Goal: Feedback & Contribution: Contribute content

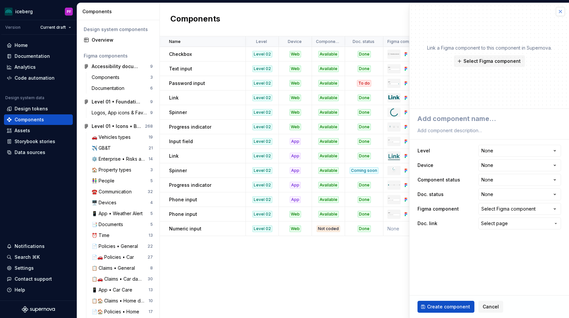
click at [560, 15] on button "button" at bounding box center [560, 11] width 9 height 9
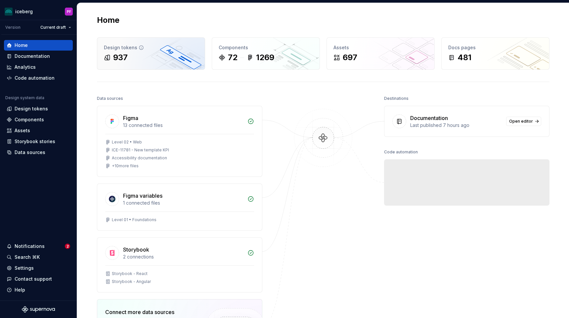
click at [137, 58] on div "937" at bounding box center [151, 57] width 94 height 11
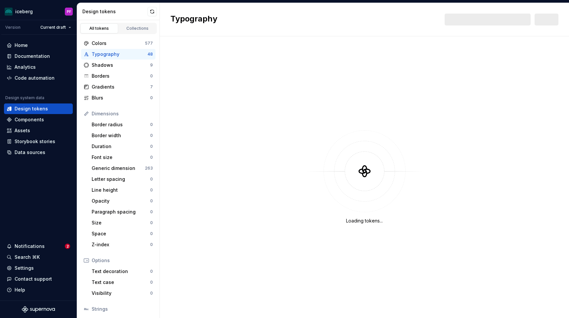
click at [137, 58] on div "Typography 48" at bounding box center [118, 54] width 74 height 11
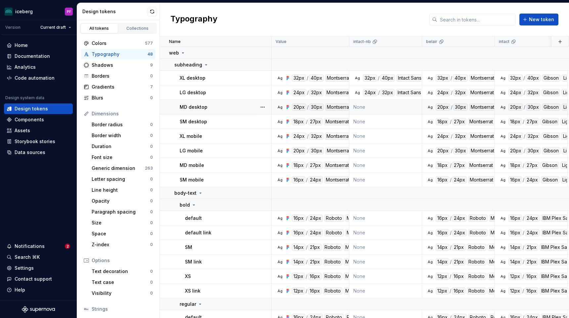
click at [375, 105] on td "None" at bounding box center [386, 107] width 73 height 15
click at [363, 106] on td "None" at bounding box center [386, 107] width 73 height 15
click at [367, 107] on td "None" at bounding box center [386, 107] width 73 height 15
click at [393, 101] on td "None" at bounding box center [386, 107] width 73 height 15
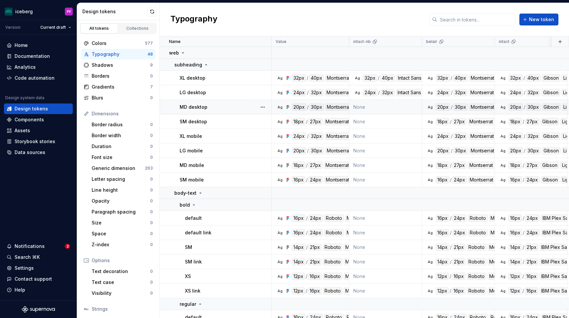
click at [356, 108] on td "None" at bounding box center [386, 107] width 73 height 15
click at [370, 106] on td "None" at bounding box center [386, 107] width 73 height 15
click at [263, 106] on button "button" at bounding box center [262, 107] width 9 height 9
click at [276, 121] on div "Open detail" at bounding box center [291, 120] width 43 height 7
click at [369, 109] on td "None" at bounding box center [386, 107] width 73 height 15
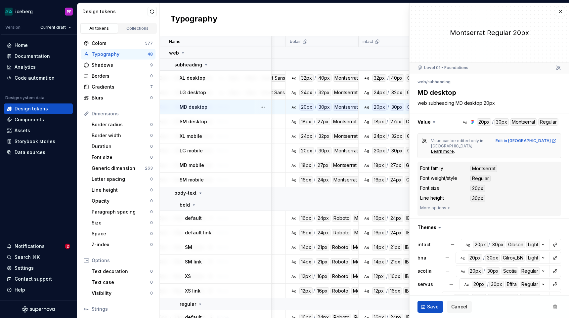
scroll to position [96, 0]
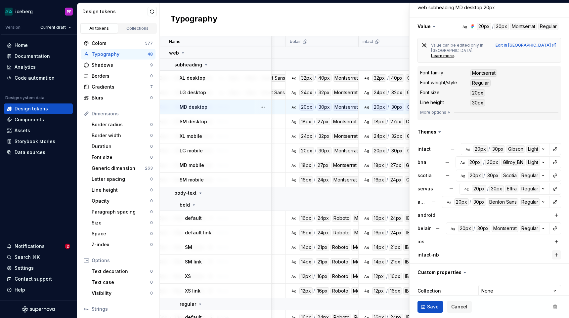
click at [560, 251] on button "button" at bounding box center [556, 255] width 9 height 9
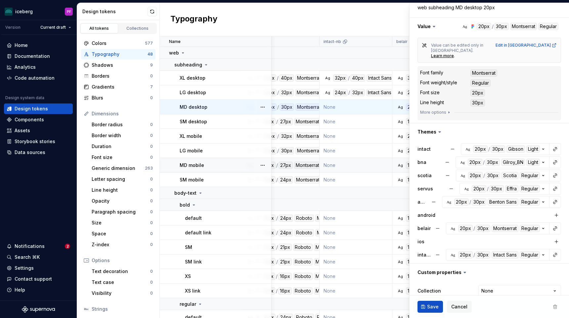
scroll to position [0, 30]
click at [427, 306] on span "Save" at bounding box center [433, 307] width 12 height 7
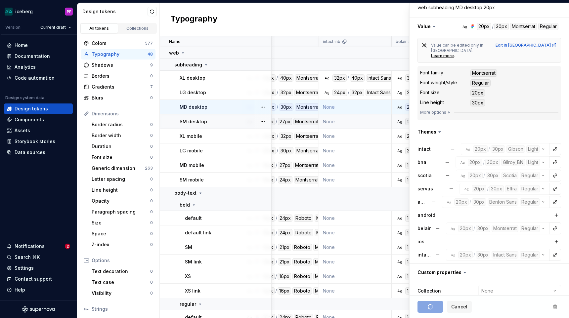
click at [361, 122] on td "None" at bounding box center [355, 122] width 73 height 15
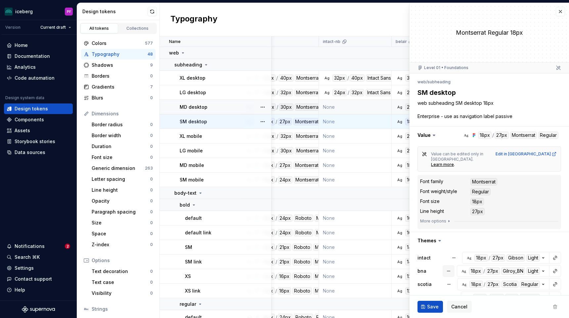
scroll to position [109, 0]
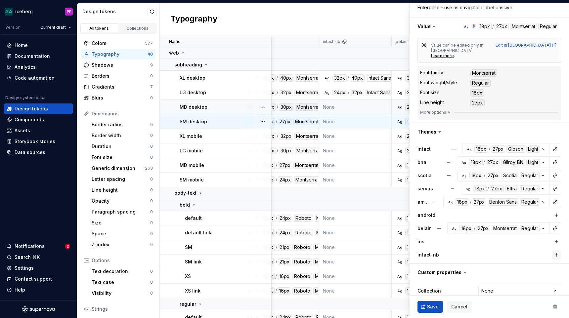
click at [557, 251] on button "button" at bounding box center [556, 255] width 9 height 9
click at [434, 305] on span "Save" at bounding box center [433, 307] width 12 height 7
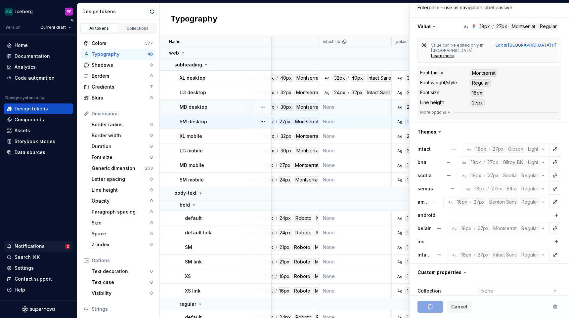
click at [49, 244] on div "Notifications" at bounding box center [36, 246] width 58 height 7
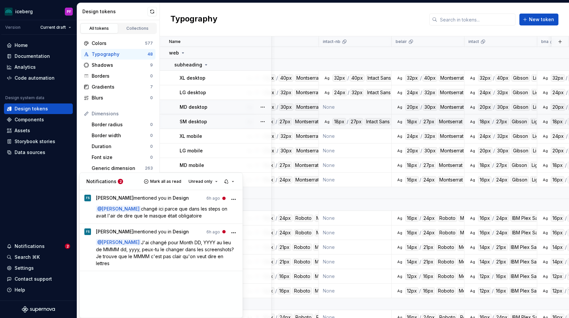
click at [350, 110] on html "iceberg PF Version Current draft Home Documentation Analytics Code automation D…" at bounding box center [284, 159] width 569 height 318
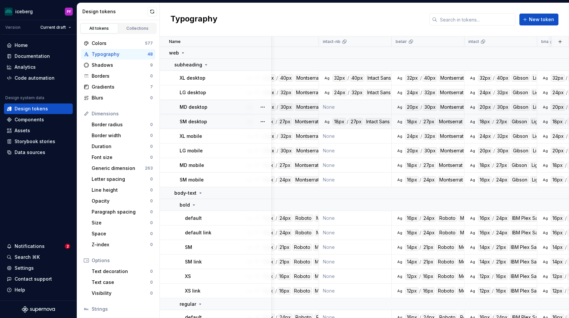
click at [342, 108] on td "None" at bounding box center [355, 107] width 73 height 15
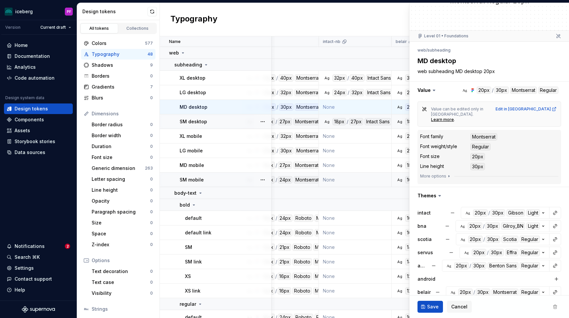
scroll to position [96, 0]
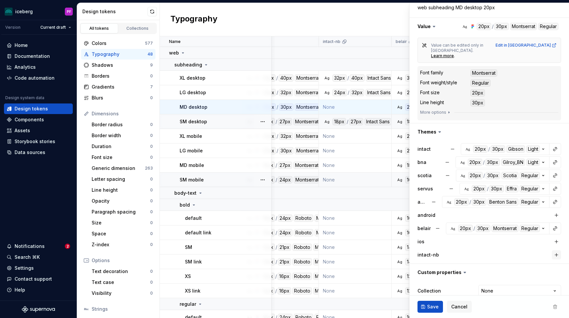
click at [560, 251] on button "button" at bounding box center [556, 255] width 9 height 9
click at [426, 310] on button "Save" at bounding box center [430, 307] width 25 height 12
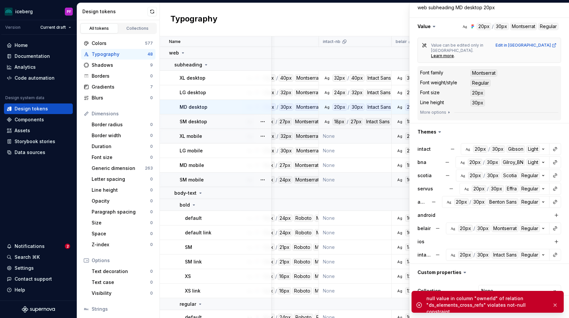
click at [362, 136] on td "None" at bounding box center [355, 136] width 73 height 15
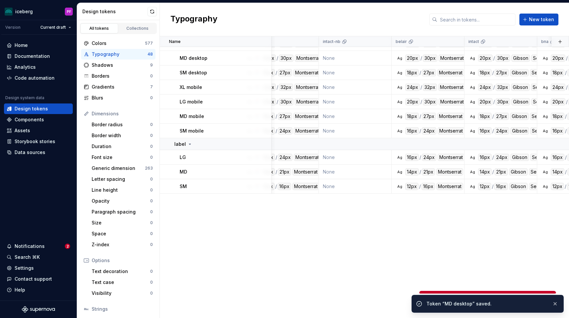
scroll to position [0, 30]
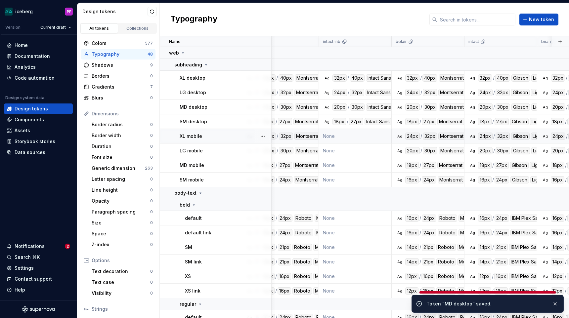
click at [358, 138] on td "None" at bounding box center [355, 136] width 73 height 15
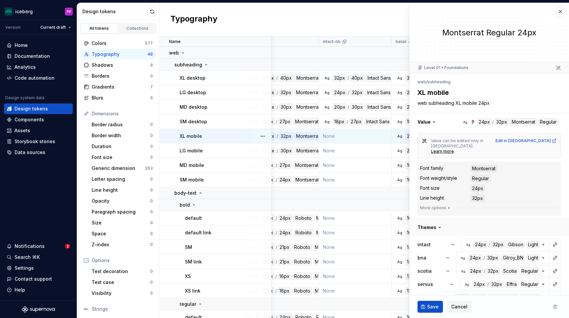
scroll to position [96, 0]
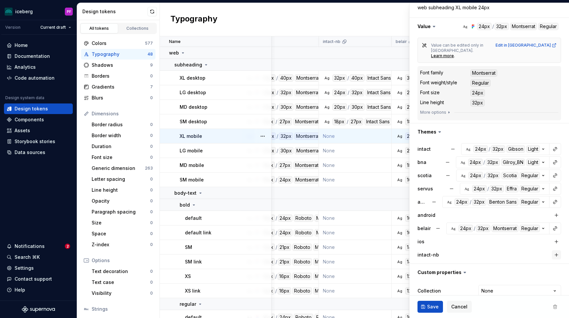
click at [554, 251] on button "button" at bounding box center [556, 255] width 9 height 9
click at [428, 306] on span "Save" at bounding box center [433, 307] width 12 height 7
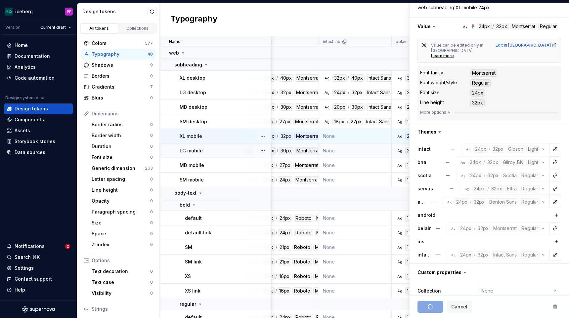
click at [349, 154] on td "None" at bounding box center [355, 151] width 73 height 15
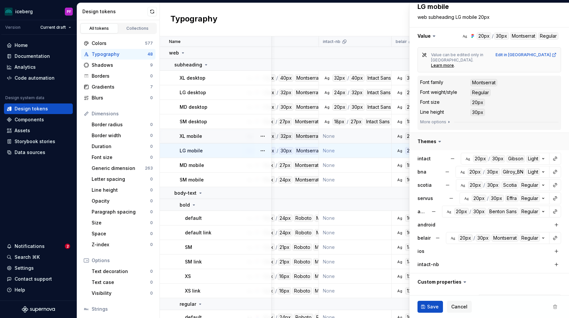
scroll to position [96, 0]
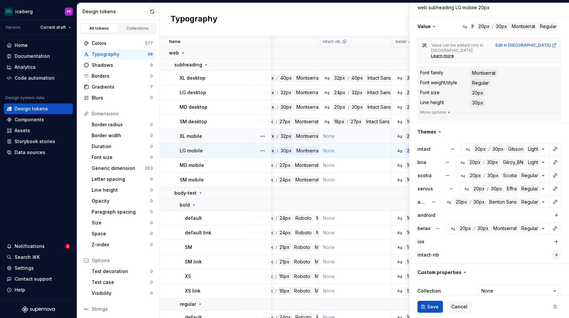
click at [556, 251] on button "button" at bounding box center [556, 255] width 9 height 9
click at [436, 303] on button "Save" at bounding box center [430, 307] width 25 height 12
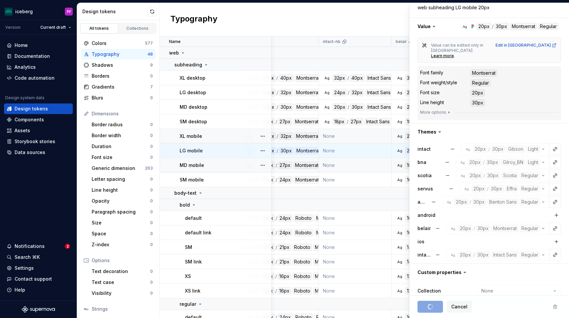
click at [351, 167] on td "None" at bounding box center [355, 165] width 73 height 15
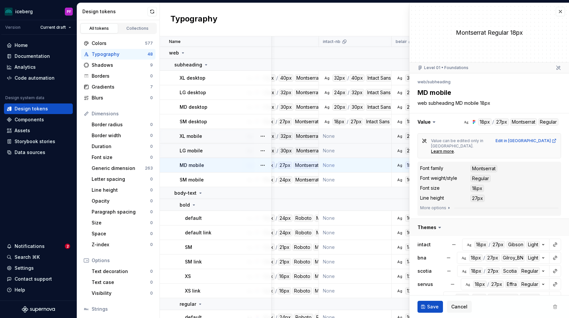
scroll to position [96, 0]
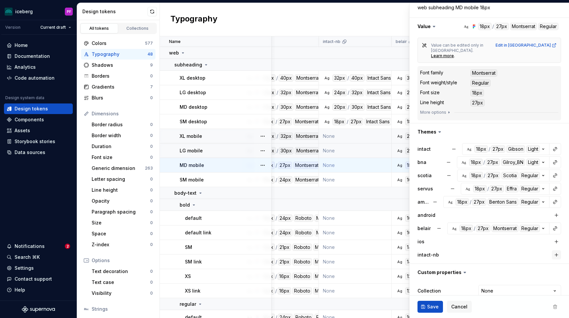
click at [556, 251] on button "button" at bounding box center [556, 255] width 9 height 9
click at [438, 301] on button "Save" at bounding box center [430, 307] width 25 height 12
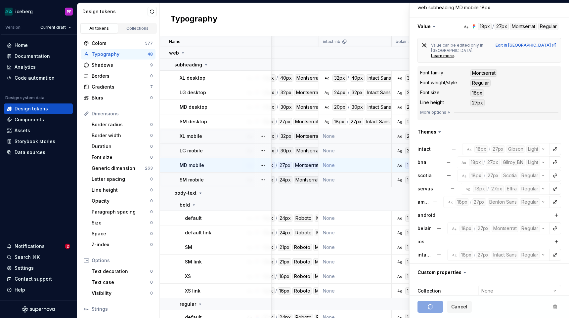
drag, startPoint x: 343, startPoint y: 152, endPoint x: 341, endPoint y: 178, distance: 26.2
click at [341, 178] on td "None" at bounding box center [355, 180] width 73 height 15
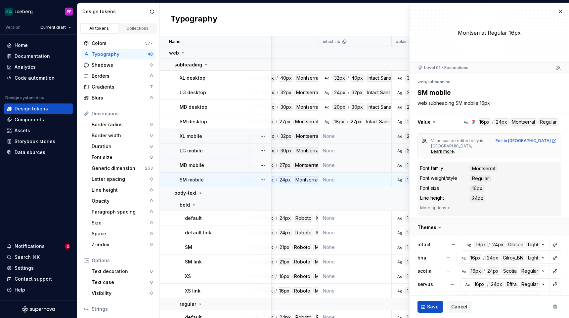
scroll to position [96, 0]
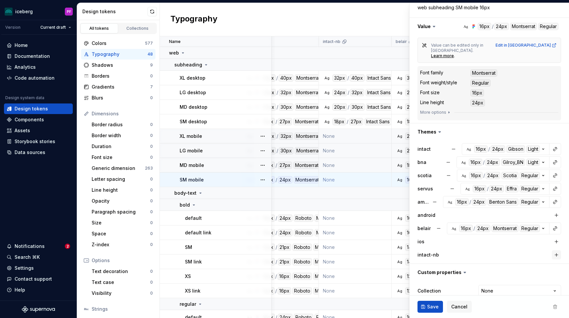
click at [556, 251] on button "button" at bounding box center [556, 255] width 9 height 9
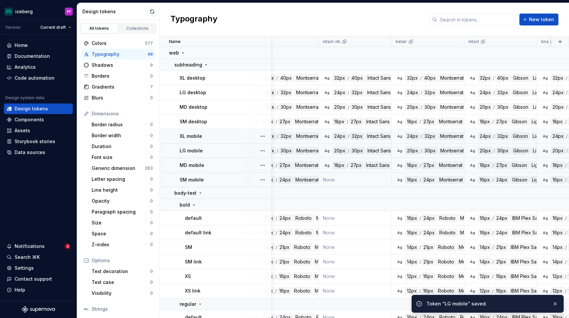
click at [363, 178] on td "None" at bounding box center [355, 180] width 73 height 15
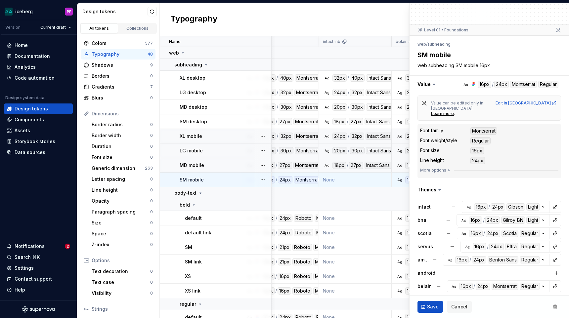
scroll to position [96, 0]
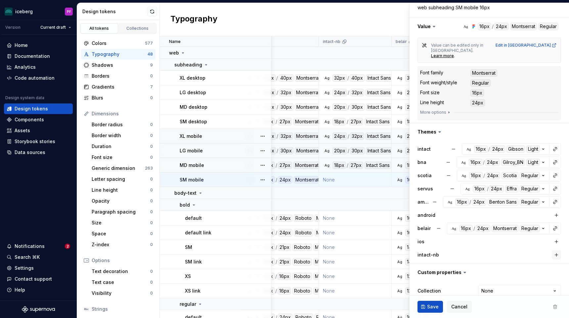
click at [554, 251] on button "button" at bounding box center [556, 255] width 9 height 9
click at [435, 309] on span "Save" at bounding box center [433, 307] width 12 height 7
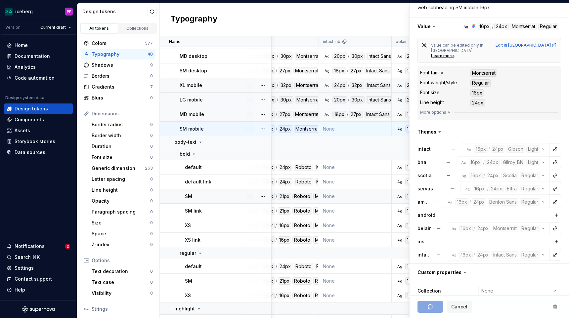
scroll to position [52, 30]
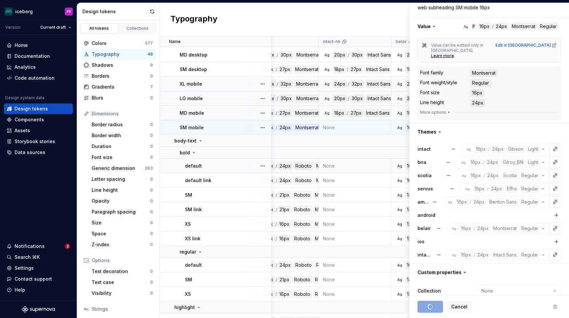
click at [334, 166] on td "None" at bounding box center [355, 166] width 73 height 15
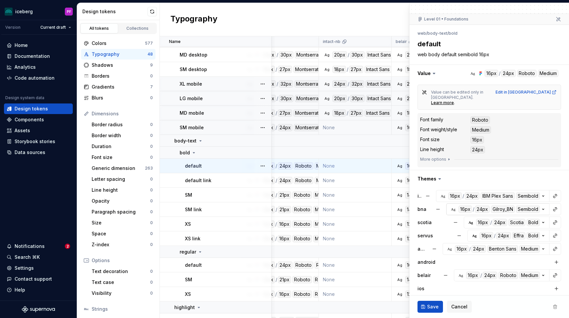
scroll to position [96, 0]
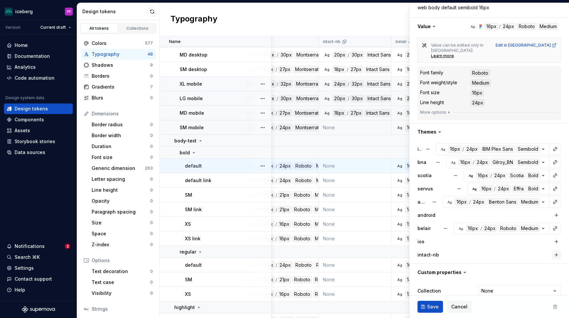
click at [556, 251] on button "button" at bounding box center [556, 255] width 9 height 9
click at [425, 310] on button "Save" at bounding box center [430, 307] width 25 height 12
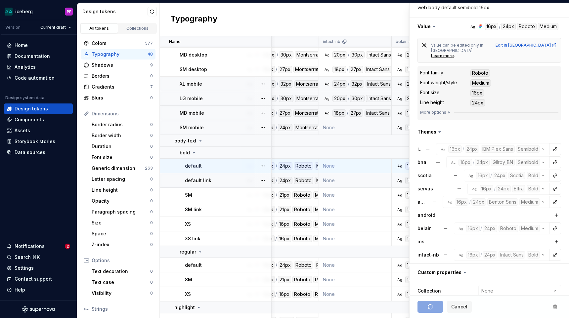
click at [349, 182] on td "None" at bounding box center [355, 180] width 73 height 15
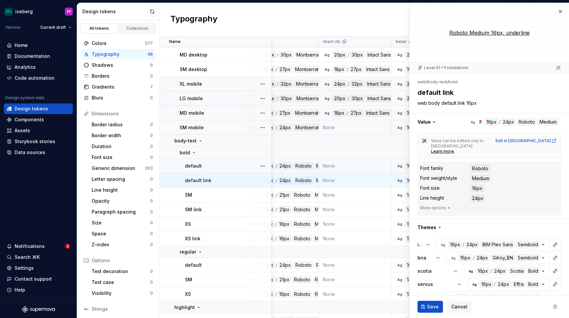
scroll to position [96, 0]
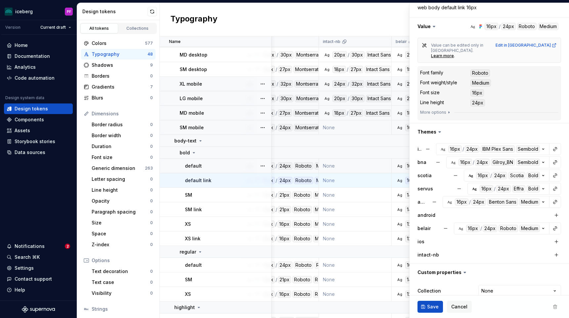
click at [557, 251] on button "button" at bounding box center [556, 255] width 9 height 9
click at [437, 304] on span "Save" at bounding box center [433, 307] width 12 height 7
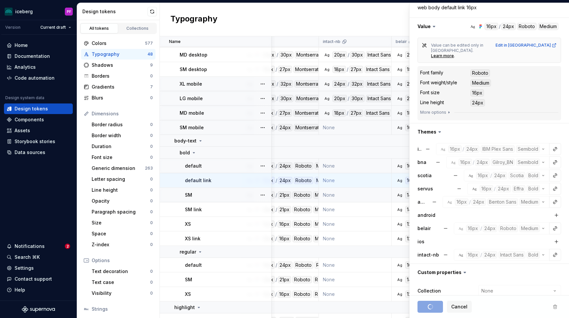
click at [350, 197] on td "None" at bounding box center [355, 195] width 73 height 15
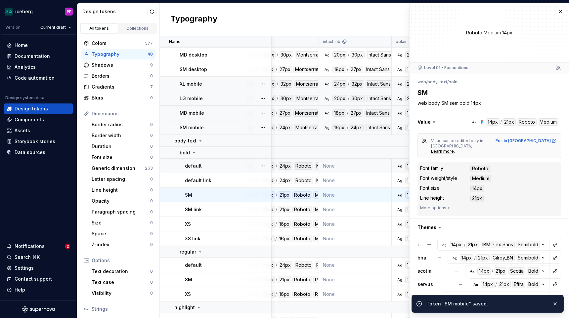
scroll to position [96, 0]
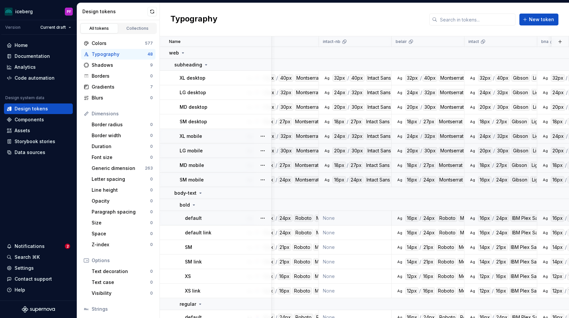
scroll to position [40, 30]
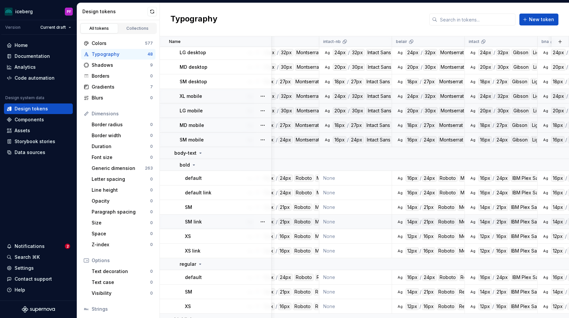
click at [350, 220] on td "None" at bounding box center [355, 222] width 73 height 15
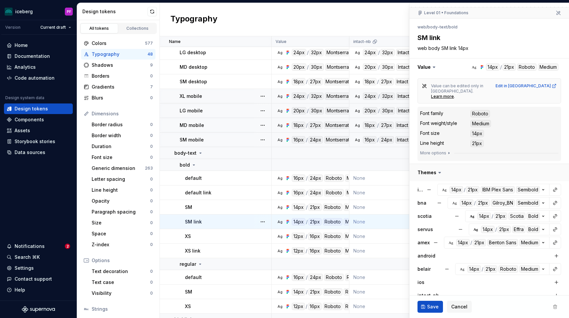
scroll to position [71, 0]
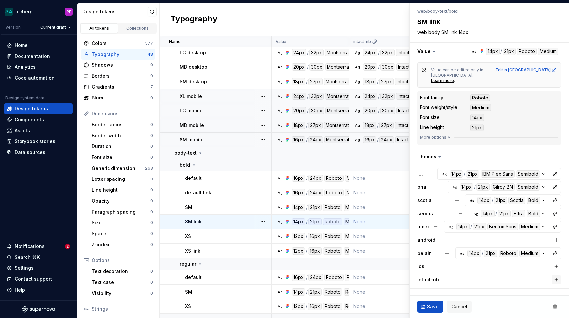
click at [557, 275] on button "button" at bounding box center [556, 279] width 9 height 9
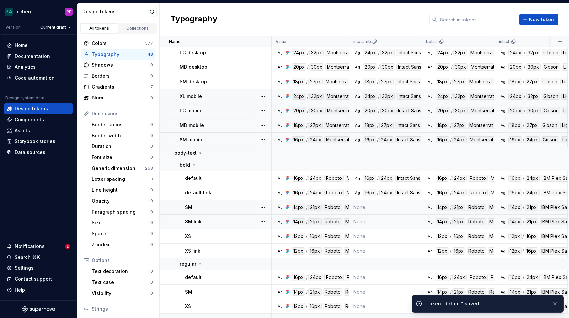
click at [383, 206] on td "None" at bounding box center [386, 207] width 73 height 15
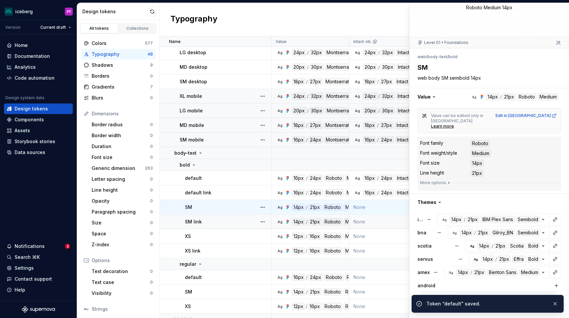
scroll to position [96, 0]
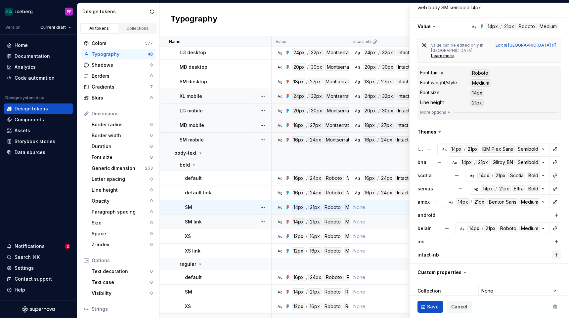
click at [554, 251] on button "button" at bounding box center [556, 255] width 9 height 9
click at [430, 303] on button "Save" at bounding box center [430, 307] width 25 height 12
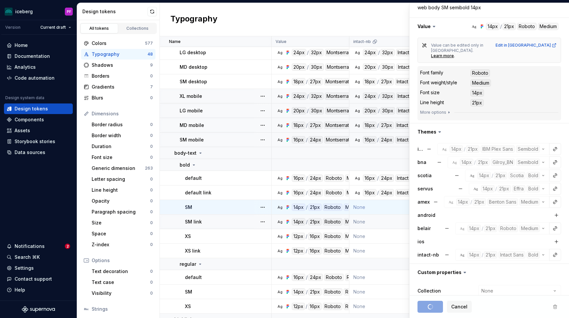
click at [372, 220] on td "None" at bounding box center [386, 222] width 73 height 15
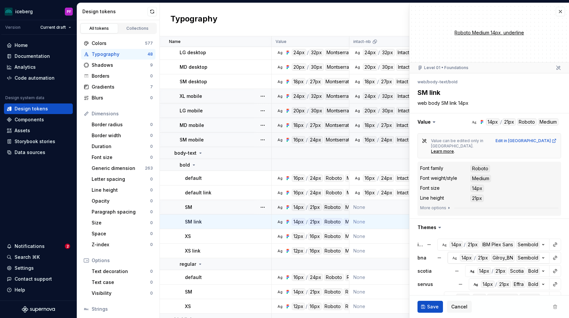
scroll to position [96, 0]
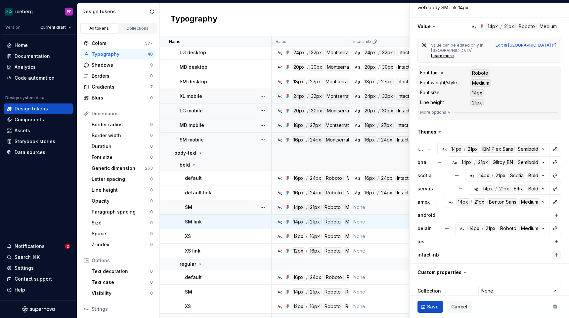
click at [556, 251] on button "button" at bounding box center [556, 255] width 9 height 9
click at [438, 311] on button "Save" at bounding box center [430, 307] width 25 height 12
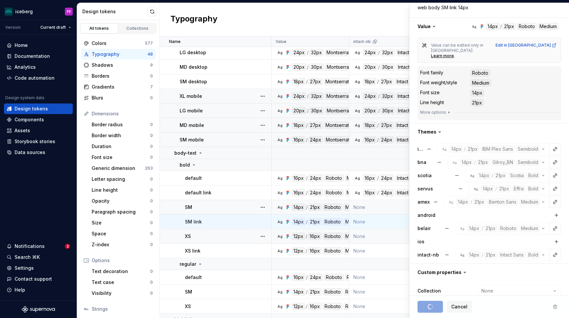
click at [394, 240] on td "None" at bounding box center [386, 236] width 73 height 15
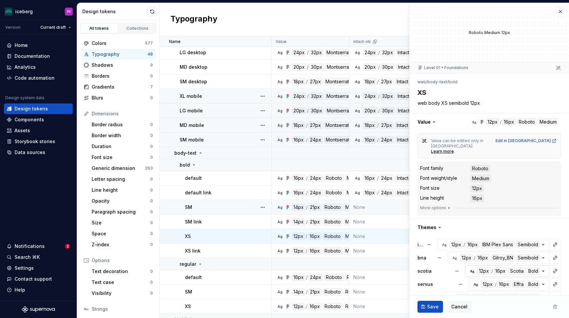
scroll to position [96, 0]
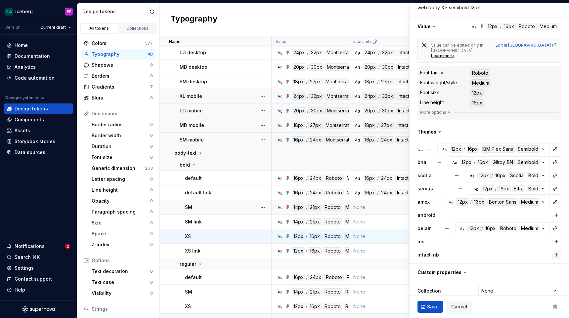
click at [558, 251] on button "button" at bounding box center [556, 255] width 9 height 9
click at [436, 307] on span "Save" at bounding box center [433, 307] width 12 height 7
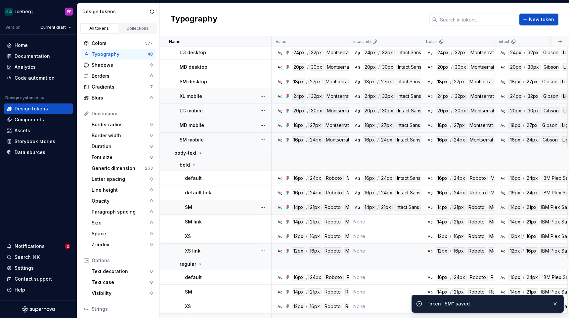
click at [406, 247] on td "None" at bounding box center [386, 251] width 73 height 15
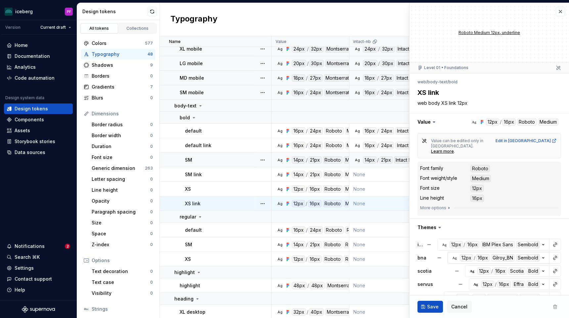
scroll to position [96, 0]
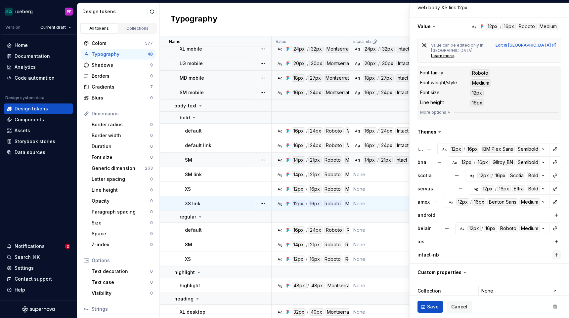
click at [558, 251] on button "button" at bounding box center [556, 255] width 9 height 9
click at [437, 300] on div "Save Cancel" at bounding box center [490, 307] width 160 height 23
click at [435, 308] on span "Save" at bounding box center [433, 307] width 12 height 7
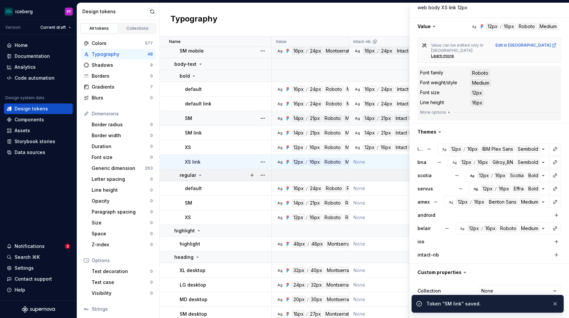
scroll to position [139, 0]
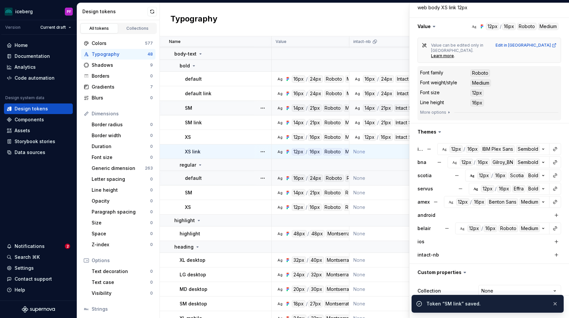
click at [379, 180] on td "None" at bounding box center [386, 178] width 73 height 15
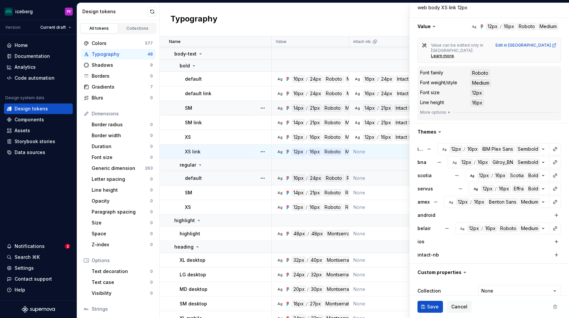
click at [386, 181] on td "None" at bounding box center [386, 178] width 73 height 15
click at [394, 181] on td "None" at bounding box center [386, 178] width 73 height 15
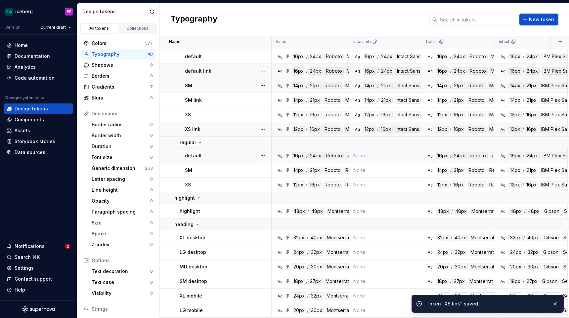
scroll to position [164, 0]
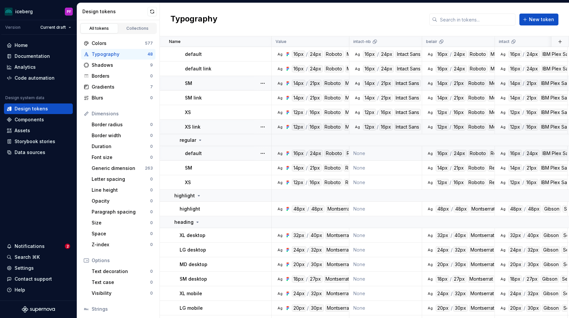
click at [388, 158] on td "None" at bounding box center [386, 153] width 73 height 15
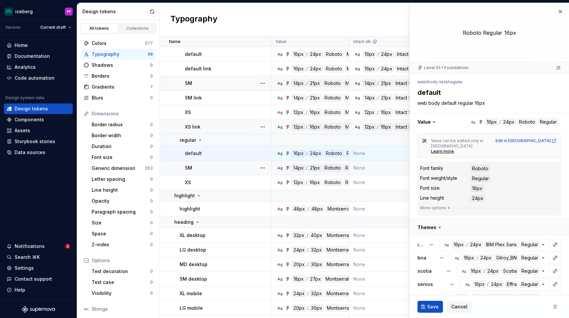
scroll to position [96, 0]
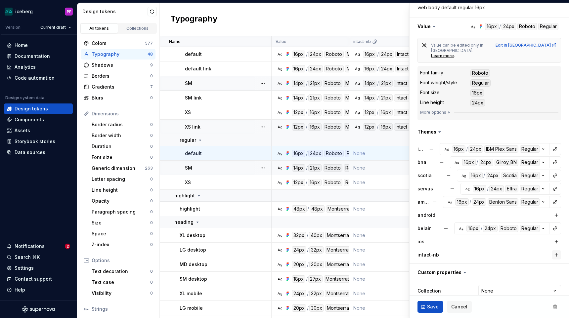
click at [556, 251] on button "button" at bounding box center [556, 255] width 9 height 9
click at [435, 305] on span "Save" at bounding box center [433, 307] width 12 height 7
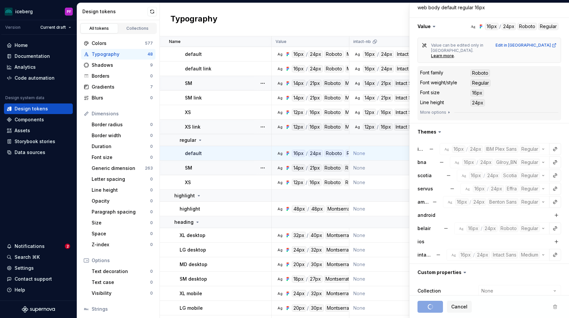
click at [382, 169] on td "None" at bounding box center [386, 168] width 73 height 15
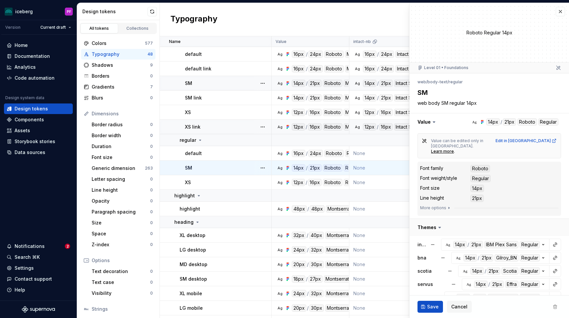
scroll to position [96, 0]
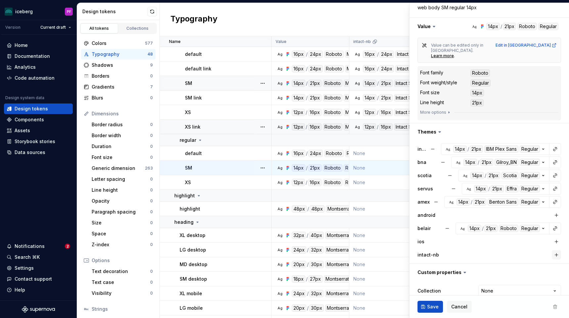
click at [560, 251] on button "button" at bounding box center [556, 255] width 9 height 9
click at [441, 304] on button "Save" at bounding box center [430, 307] width 25 height 12
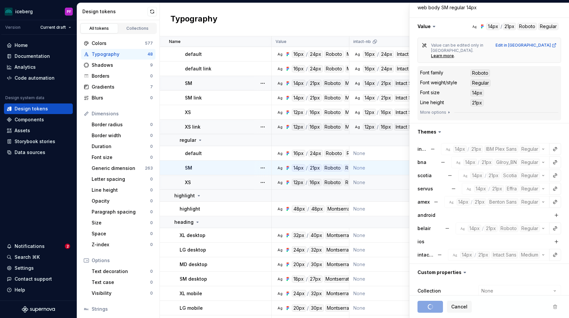
click at [375, 184] on td "None" at bounding box center [386, 182] width 73 height 15
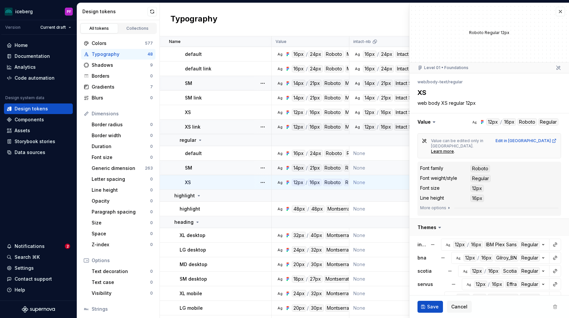
scroll to position [96, 0]
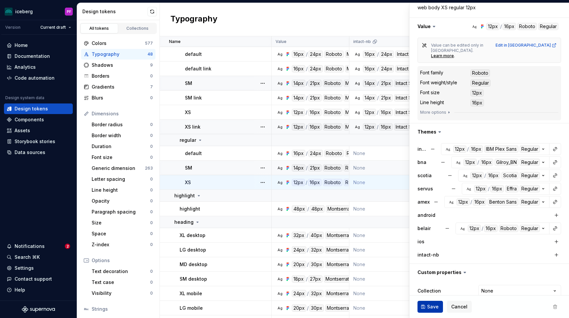
click at [439, 306] on button "Save" at bounding box center [430, 307] width 25 height 12
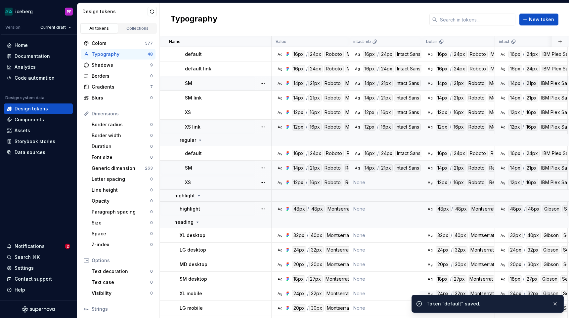
click at [368, 208] on td "None" at bounding box center [386, 209] width 73 height 15
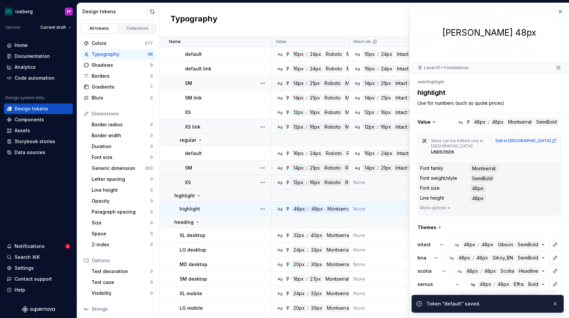
scroll to position [96, 0]
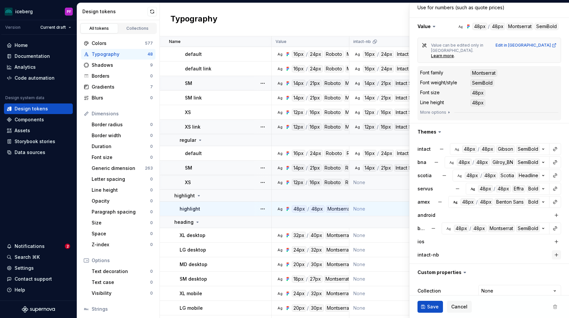
click at [553, 251] on button "button" at bounding box center [556, 255] width 9 height 9
click at [425, 307] on button "Save" at bounding box center [430, 307] width 25 height 12
click at [366, 234] on td "None" at bounding box center [386, 235] width 73 height 15
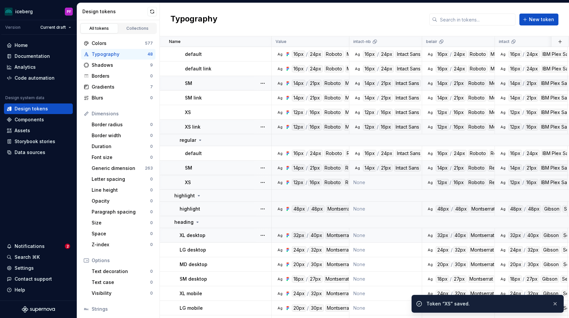
click at [375, 212] on td "None" at bounding box center [386, 209] width 73 height 15
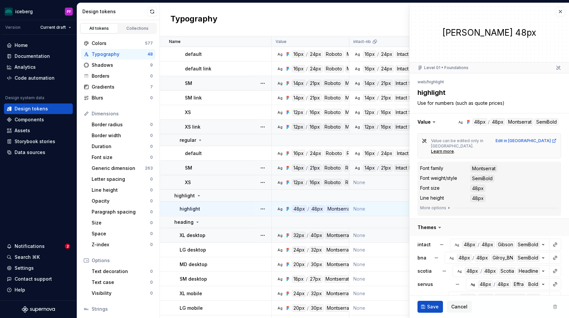
scroll to position [96, 0]
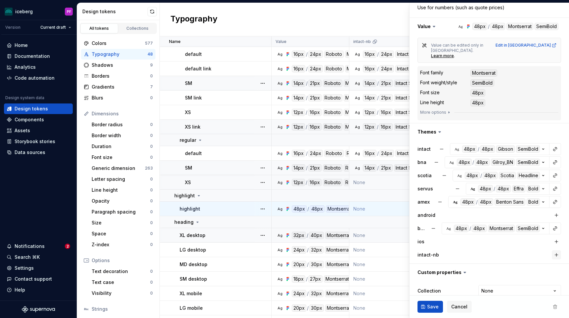
click at [554, 251] on button "button" at bounding box center [556, 255] width 9 height 9
click at [437, 306] on span "Save" at bounding box center [433, 307] width 12 height 7
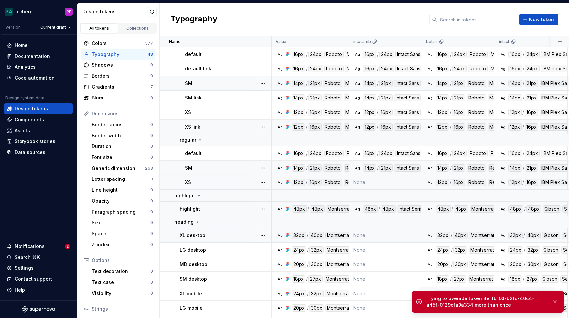
click at [381, 184] on td "None" at bounding box center [386, 182] width 73 height 15
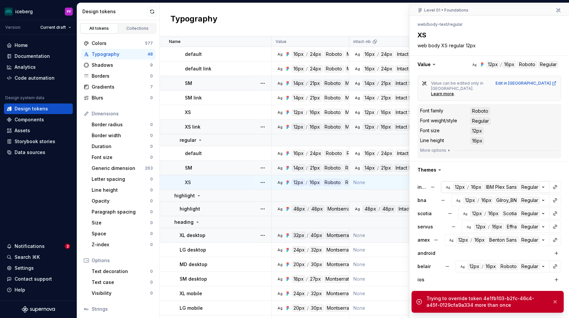
scroll to position [96, 0]
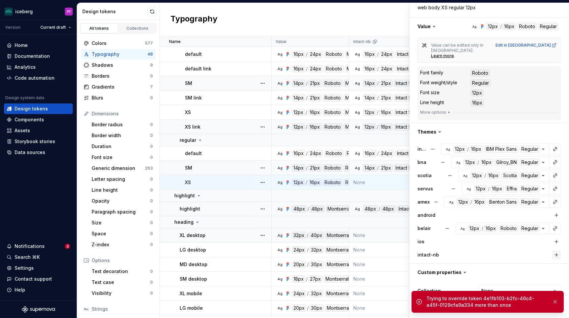
click at [559, 251] on button "button" at bounding box center [556, 255] width 9 height 9
click at [557, 302] on button "button" at bounding box center [555, 302] width 9 height 9
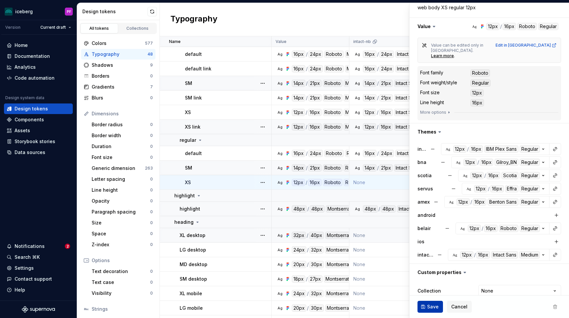
click at [436, 304] on span "Save" at bounding box center [433, 307] width 12 height 7
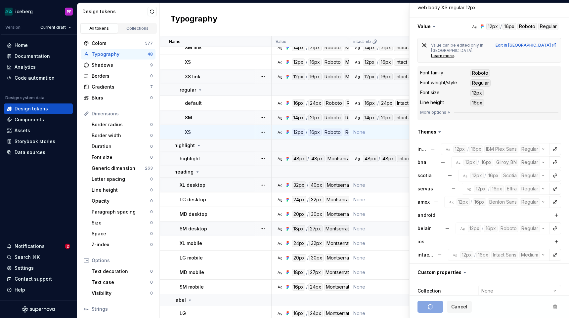
scroll to position [219, 0]
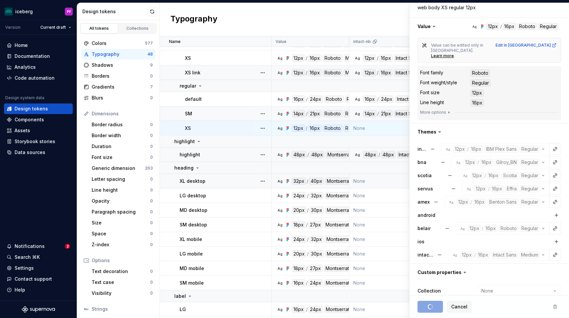
click at [366, 179] on td "None" at bounding box center [386, 181] width 73 height 15
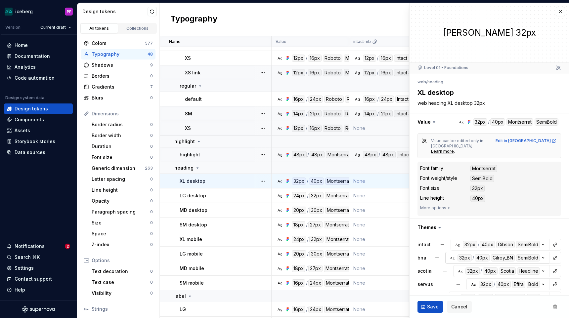
scroll to position [96, 0]
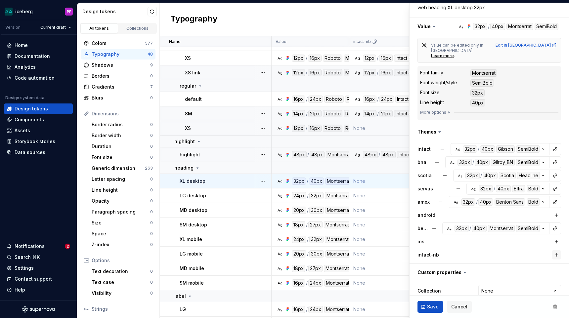
click at [555, 251] on button "button" at bounding box center [556, 255] width 9 height 9
click at [437, 307] on span "Save" at bounding box center [433, 307] width 12 height 7
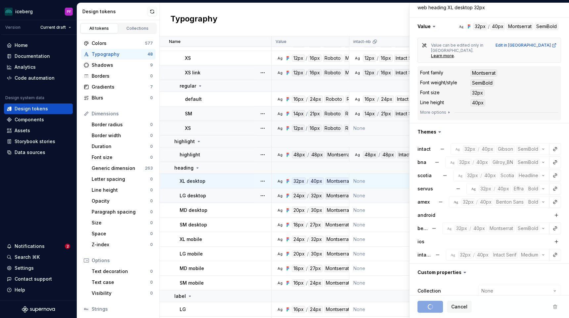
click at [381, 198] on td "None" at bounding box center [386, 196] width 73 height 15
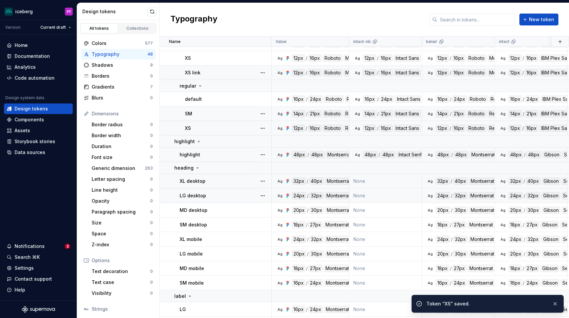
click at [380, 195] on td "None" at bounding box center [386, 196] width 73 height 15
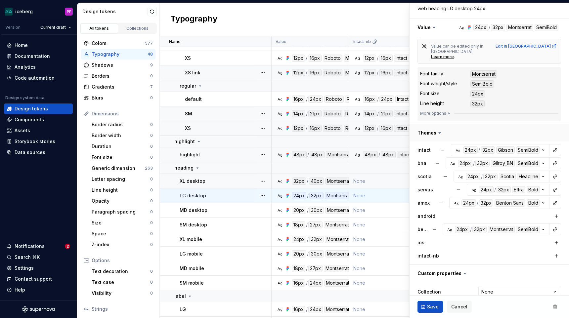
scroll to position [96, 0]
click at [556, 251] on button "button" at bounding box center [556, 255] width 9 height 9
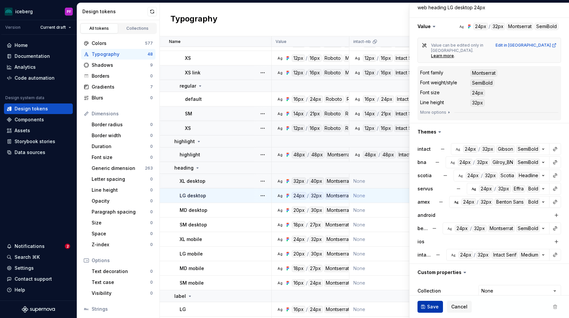
click at [431, 312] on button "Save" at bounding box center [430, 307] width 25 height 12
click at [380, 209] on td "None" at bounding box center [386, 210] width 73 height 15
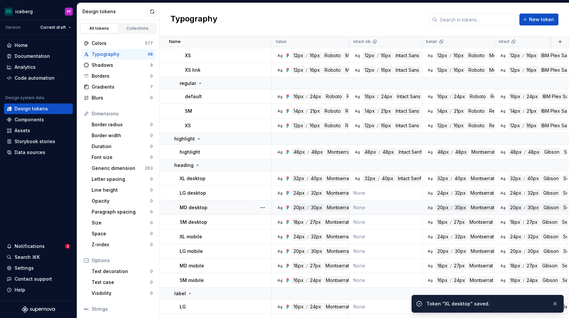
scroll to position [228, 0]
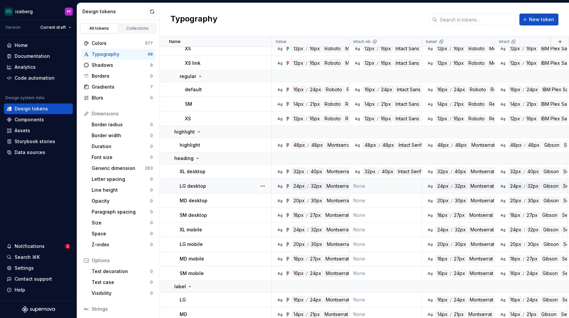
click at [385, 185] on td "None" at bounding box center [386, 186] width 73 height 15
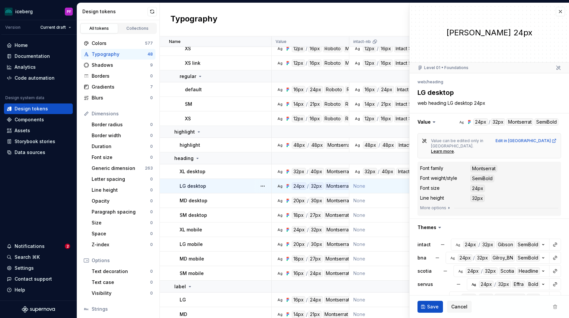
click at [382, 200] on td "None" at bounding box center [386, 201] width 73 height 15
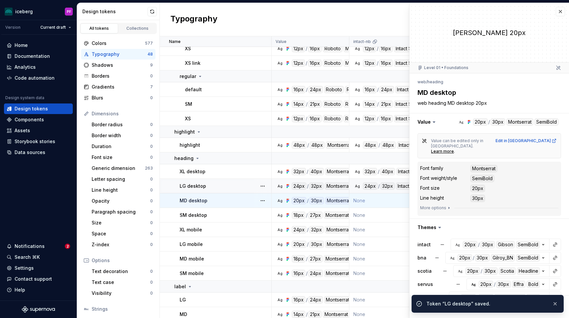
scroll to position [96, 0]
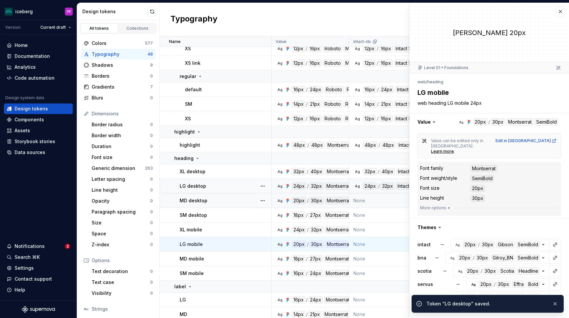
click at [403, 197] on td "None" at bounding box center [386, 201] width 73 height 15
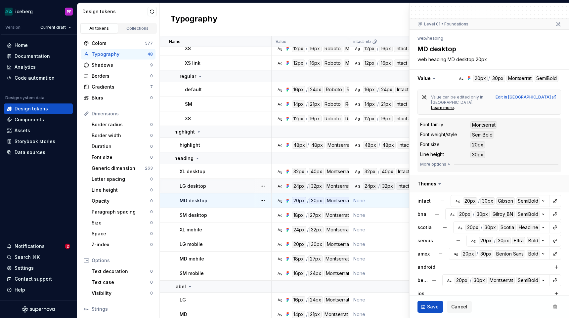
scroll to position [96, 0]
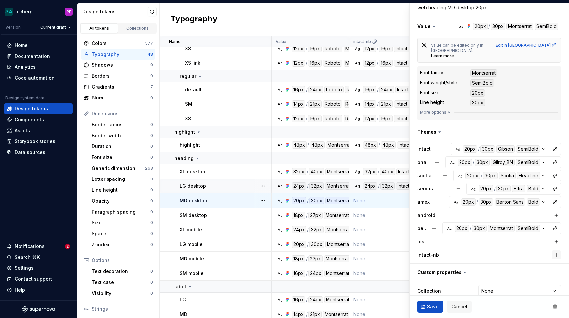
click at [560, 251] on button "button" at bounding box center [556, 255] width 9 height 9
click at [434, 314] on div "Save Cancel" at bounding box center [490, 307] width 160 height 23
click at [431, 310] on span "Save" at bounding box center [433, 307] width 12 height 7
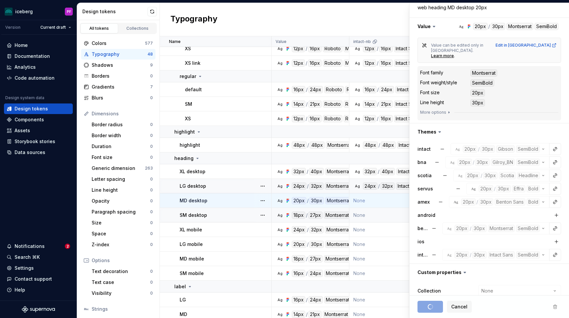
click at [374, 221] on td "None" at bounding box center [386, 215] width 73 height 15
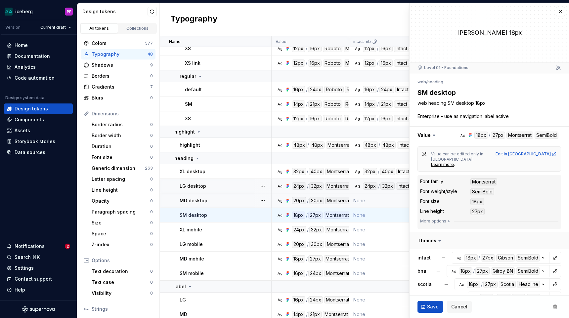
scroll to position [109, 0]
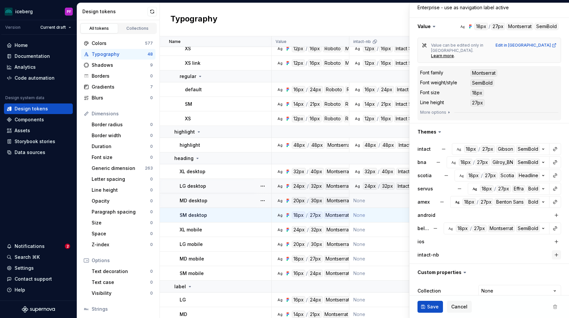
click at [554, 251] on button "button" at bounding box center [556, 255] width 9 height 9
click at [427, 303] on button "Save" at bounding box center [430, 307] width 25 height 12
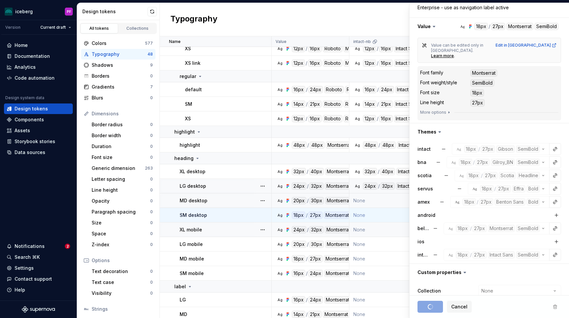
click at [368, 228] on td "None" at bounding box center [386, 230] width 73 height 15
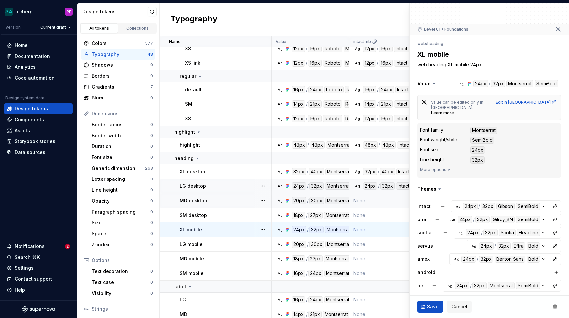
scroll to position [96, 0]
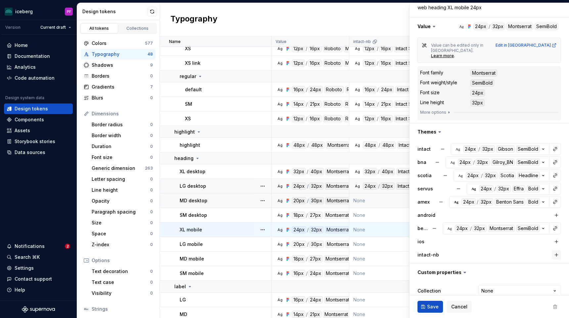
click at [554, 251] on button "button" at bounding box center [556, 255] width 9 height 9
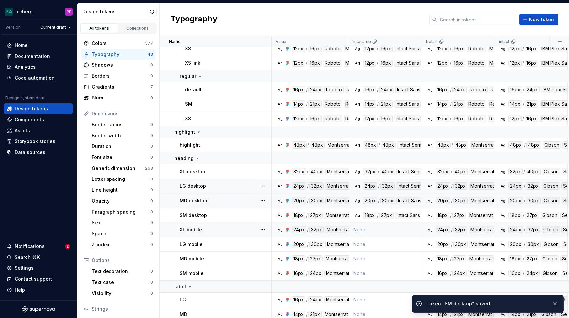
click at [407, 235] on td "None" at bounding box center [386, 230] width 73 height 15
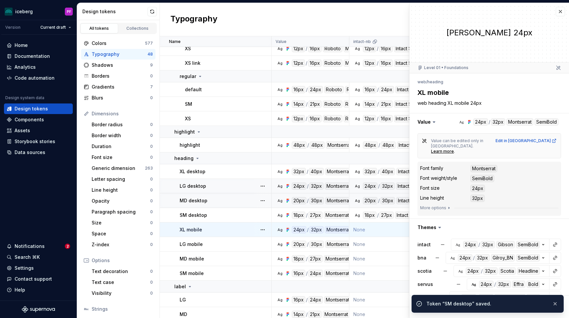
scroll to position [96, 0]
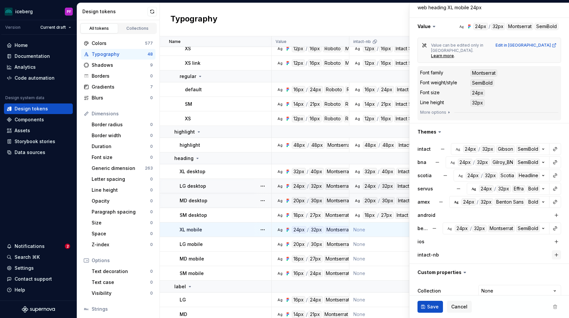
click at [552, 251] on button "button" at bounding box center [556, 255] width 9 height 9
click at [421, 308] on button "Save" at bounding box center [430, 307] width 25 height 12
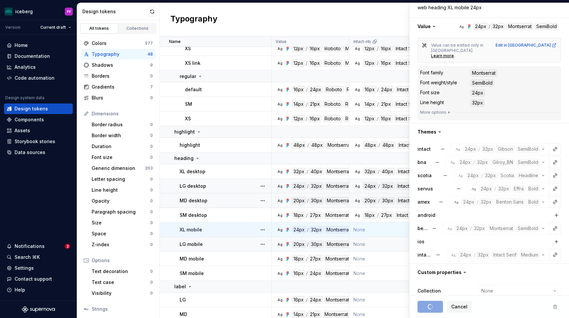
click at [374, 248] on td "None" at bounding box center [386, 244] width 73 height 15
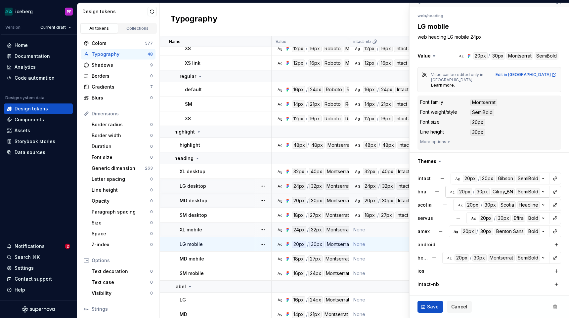
scroll to position [96, 0]
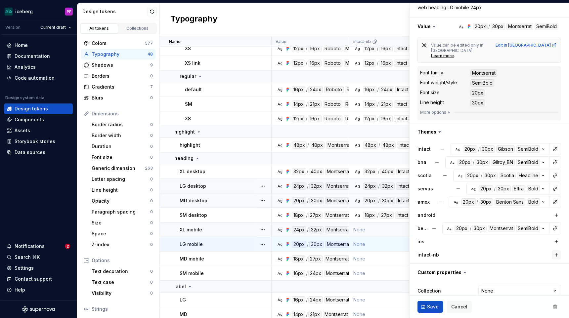
click at [554, 251] on button "button" at bounding box center [556, 255] width 9 height 9
click at [434, 302] on button "Save" at bounding box center [430, 307] width 25 height 12
click at [381, 257] on td "None" at bounding box center [386, 259] width 73 height 15
type textarea "*"
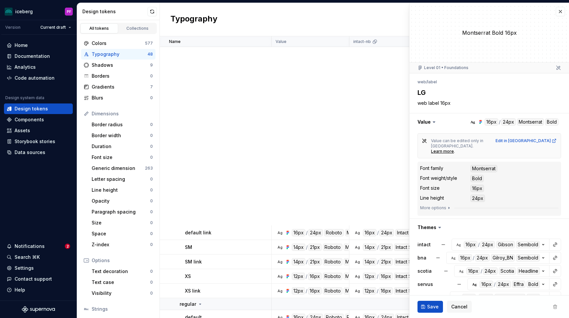
scroll to position [96, 0]
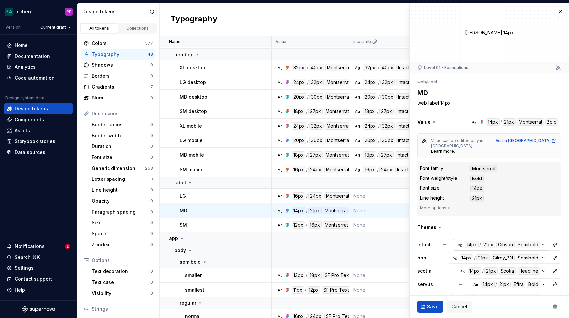
scroll to position [96, 0]
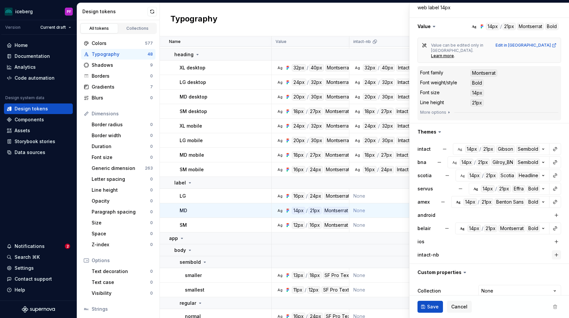
click at [556, 251] on button "button" at bounding box center [556, 255] width 9 height 9
click at [431, 307] on span "Save" at bounding box center [433, 307] width 12 height 7
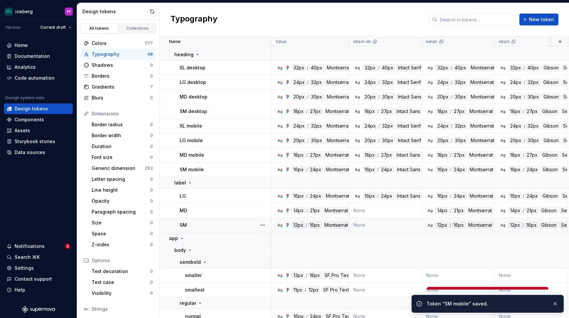
click at [382, 226] on td "None" at bounding box center [386, 225] width 73 height 15
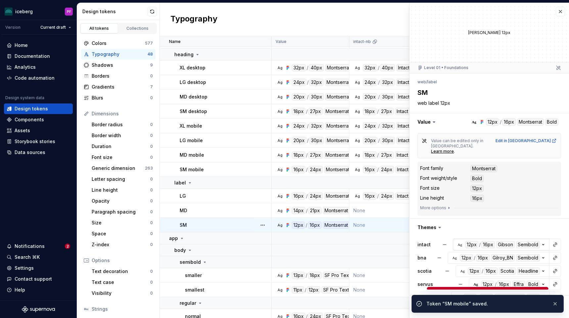
scroll to position [96, 0]
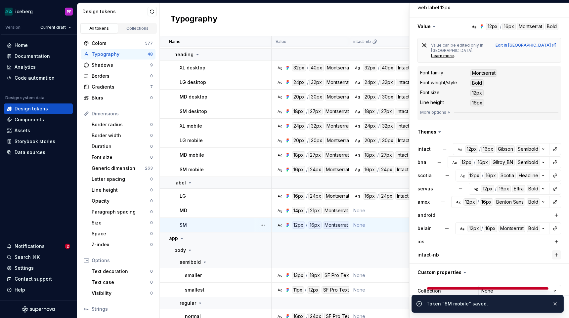
click at [557, 251] on button "button" at bounding box center [556, 255] width 9 height 9
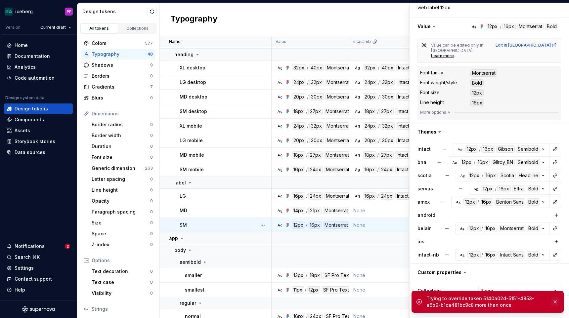
click at [558, 304] on button "button" at bounding box center [555, 302] width 9 height 9
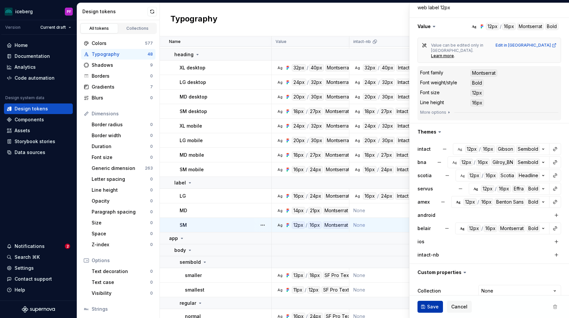
click at [440, 308] on button "Save" at bounding box center [430, 307] width 25 height 12
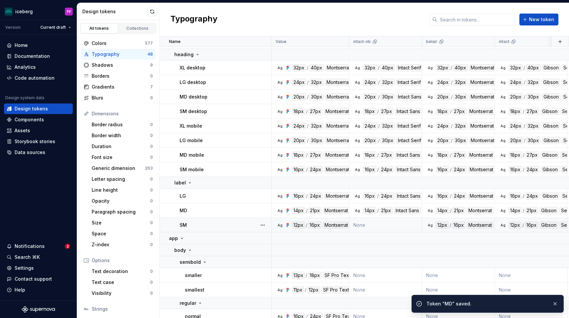
click at [385, 228] on td "None" at bounding box center [386, 225] width 73 height 15
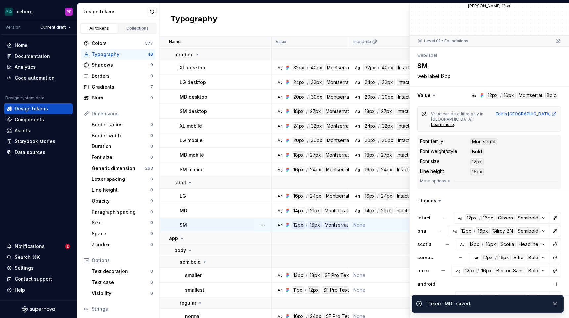
scroll to position [96, 0]
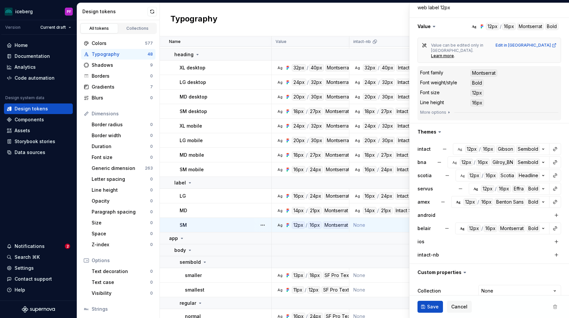
click at [562, 247] on div "intact Ag 12px / 16px Gibson Semibold bna Ag 12px / 16px Gilroy_BN Semibold sco…" at bounding box center [490, 202] width 160 height 123
click at [557, 251] on button "button" at bounding box center [556, 255] width 9 height 9
click at [433, 308] on span "Save" at bounding box center [433, 307] width 12 height 7
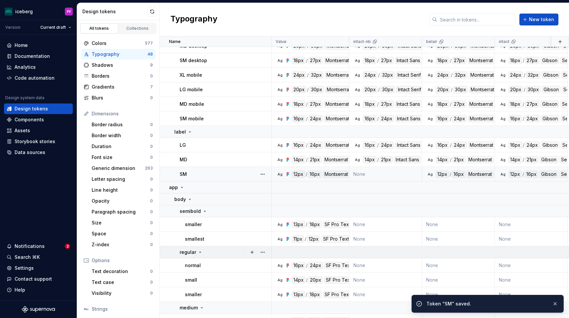
scroll to position [386, 0]
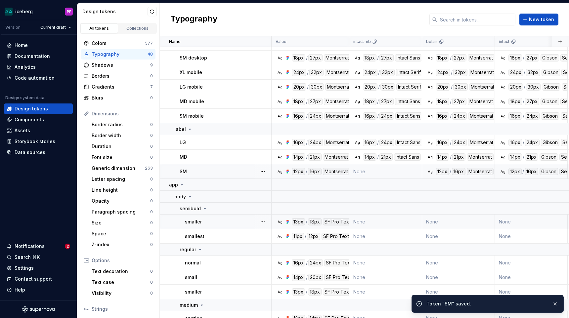
click at [374, 224] on td "None" at bounding box center [386, 222] width 73 height 15
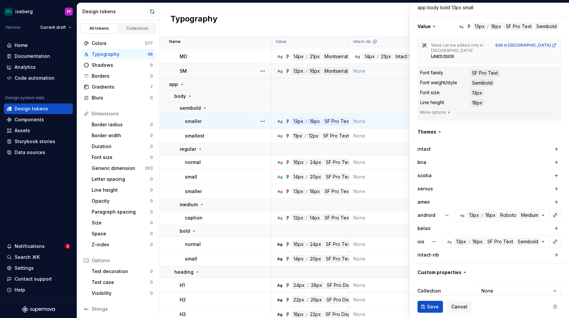
scroll to position [630, 0]
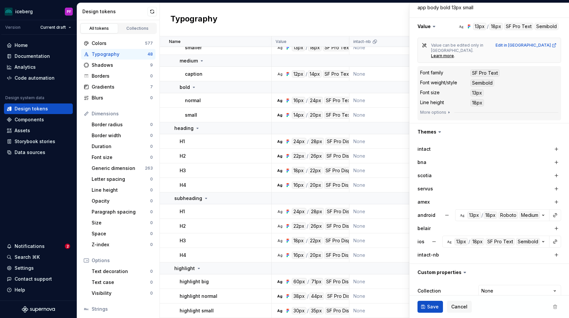
type textarea "*"
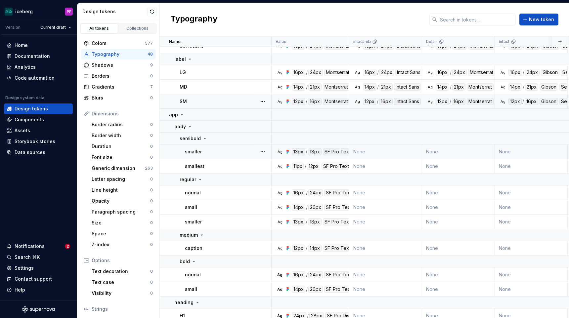
scroll to position [456, 0]
click at [181, 115] on icon at bounding box center [182, 115] width 2 height 1
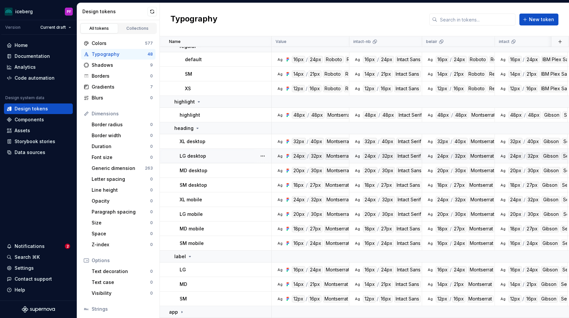
scroll to position [0, 0]
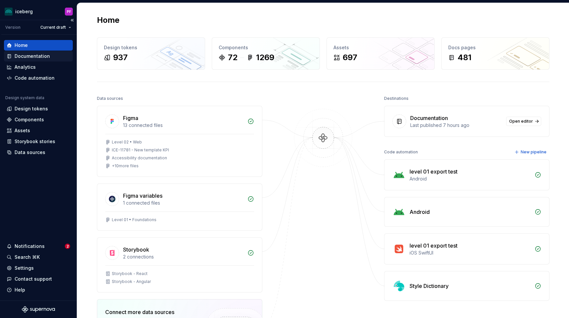
click at [33, 59] on div "Documentation" at bounding box center [32, 56] width 35 height 7
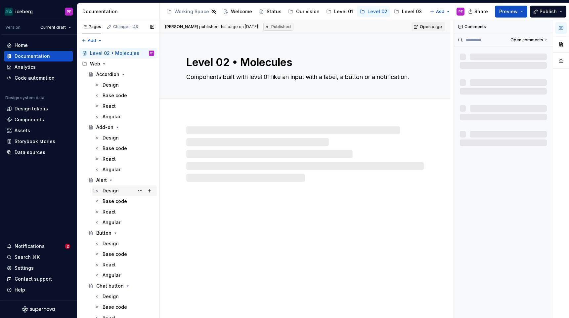
click at [111, 192] on div "Design" at bounding box center [111, 191] width 16 height 7
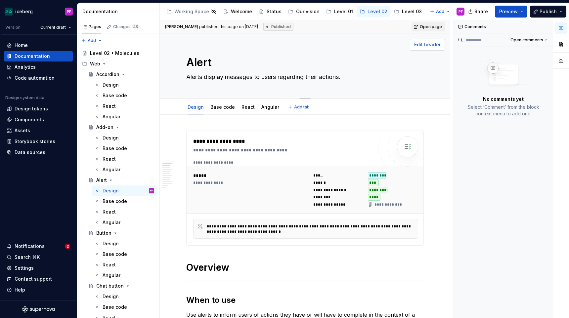
click at [425, 45] on span "Edit header" at bounding box center [428, 44] width 26 height 7
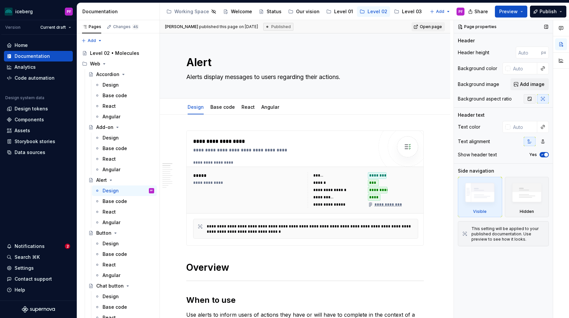
click at [530, 99] on icon "button" at bounding box center [529, 98] width 5 height 5
click at [509, 11] on span "Preview" at bounding box center [509, 11] width 19 height 7
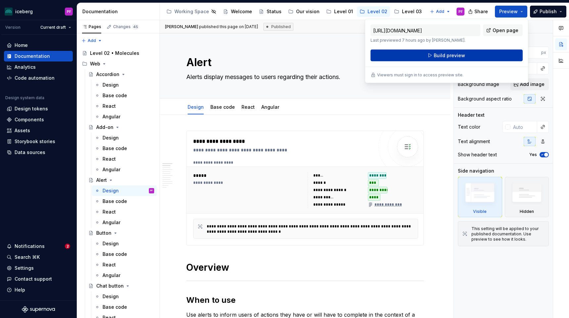
click at [443, 57] on span "Build preview" at bounding box center [449, 55] width 31 height 7
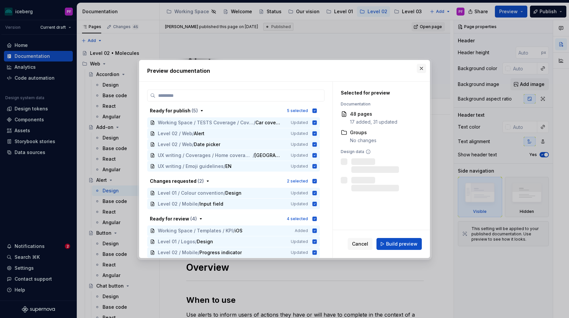
click at [420, 70] on button "button" at bounding box center [421, 68] width 9 height 9
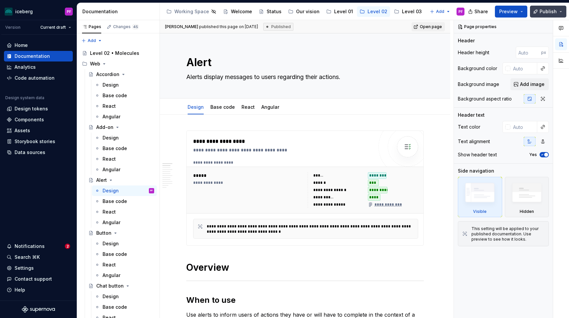
click at [540, 12] on button "Publish" at bounding box center [548, 12] width 36 height 12
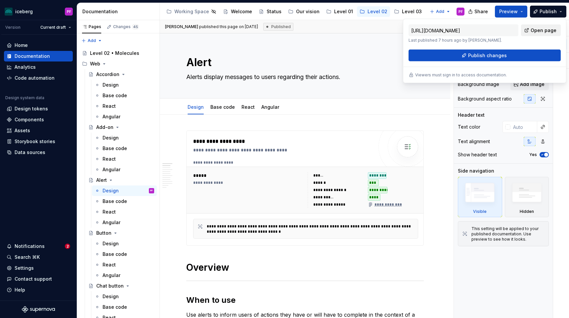
click at [540, 28] on span "Open page" at bounding box center [544, 30] width 26 height 7
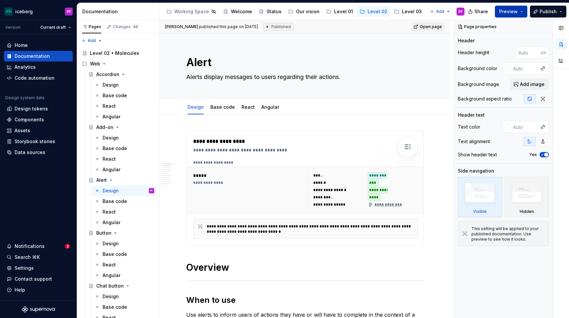
click at [522, 11] on button "Preview" at bounding box center [511, 12] width 32 height 12
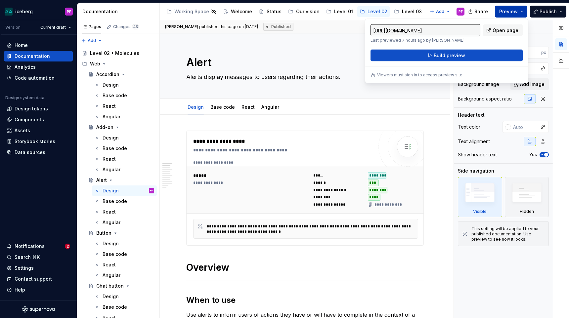
click at [360, 81] on textarea "Alerts display messages to users regarding their actions." at bounding box center [304, 77] width 238 height 11
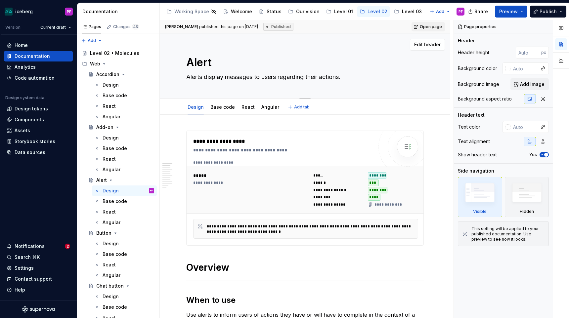
click at [360, 49] on div "Edit header" at bounding box center [302, 45] width 285 height 12
click at [113, 139] on div "Design" at bounding box center [111, 138] width 16 height 7
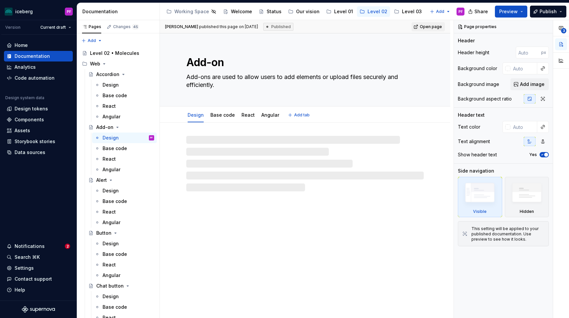
click at [383, 48] on div "Add-on Add-ons are used to allow users to add elements or upload files securely…" at bounding box center [305, 69] width 238 height 73
click at [111, 190] on div "Design" at bounding box center [111, 191] width 16 height 7
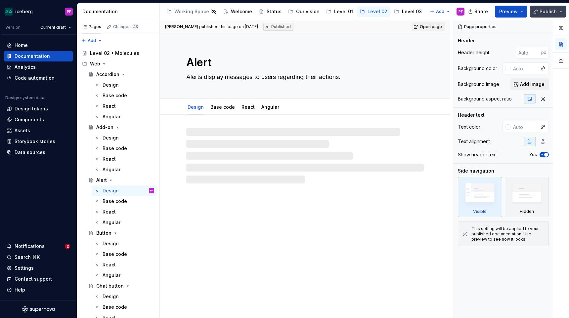
click at [547, 9] on span "Publish" at bounding box center [548, 11] width 17 height 7
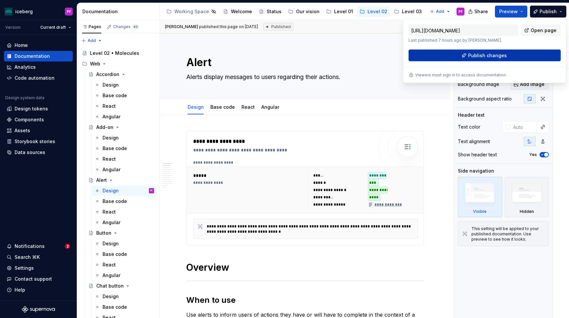
click at [500, 57] on span "Publish changes" at bounding box center [487, 55] width 39 height 7
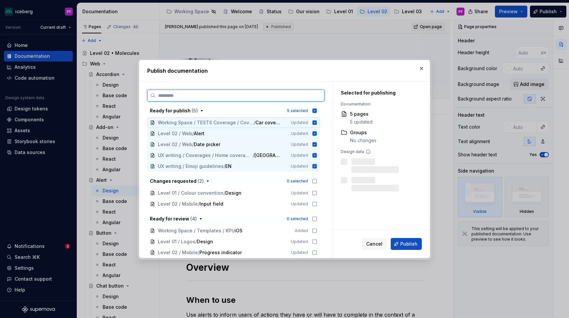
click at [315, 121] on div "Working Space / TESTS Coverage / Coverage [v1] / Car coverage Updated" at bounding box center [233, 123] width 173 height 11
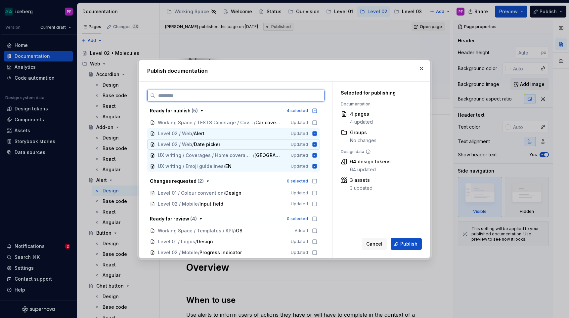
click at [317, 143] on icon at bounding box center [315, 144] width 4 height 4
click at [318, 158] on div "UX writing / Coverages / Home coverage / Tenants / Direct distribution / Quebec…" at bounding box center [233, 155] width 173 height 11
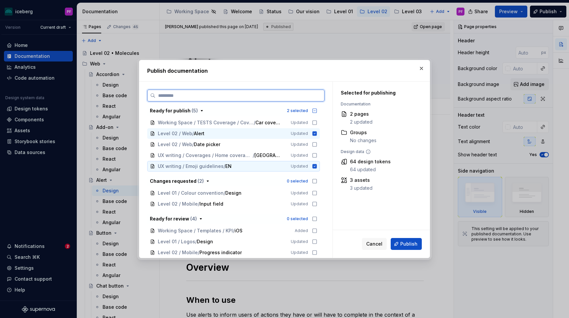
click at [318, 167] on icon at bounding box center [314, 166] width 5 height 5
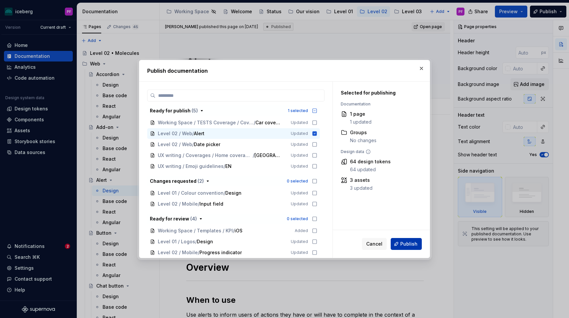
click at [402, 244] on span "Publish" at bounding box center [409, 244] width 17 height 7
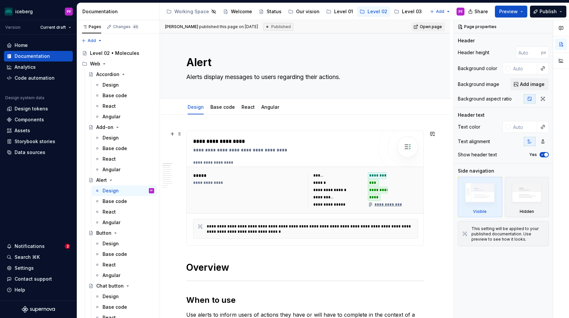
type textarea "*"
